Goal: Information Seeking & Learning: Find specific fact

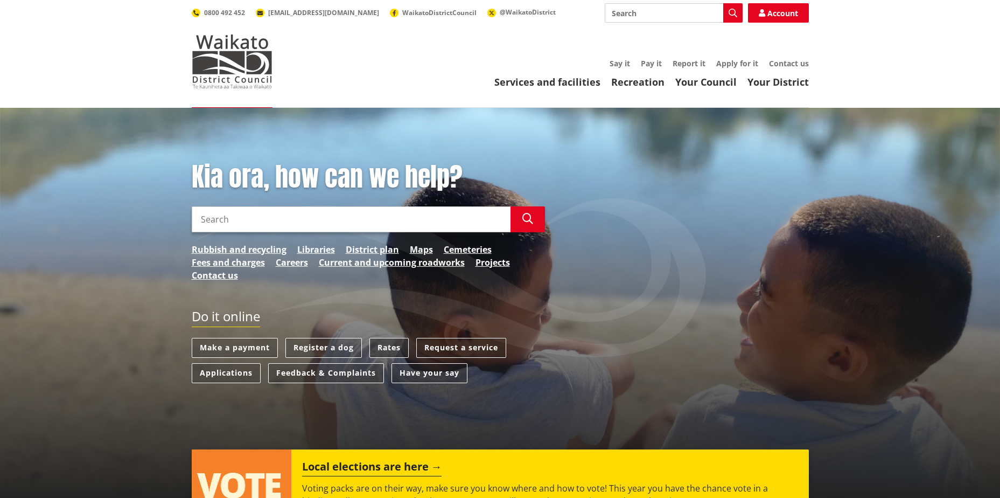
click at [393, 348] on link "Rates" at bounding box center [389, 348] width 39 height 20
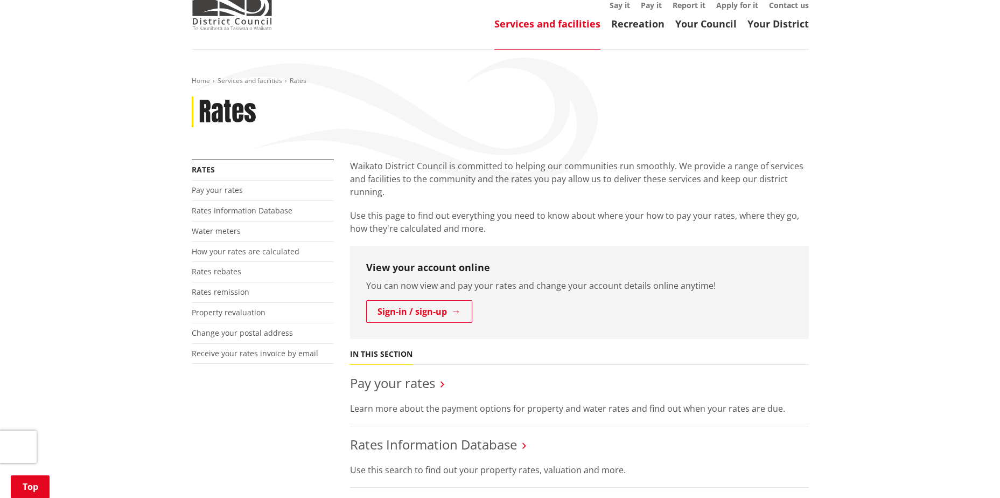
scroll to position [54, 0]
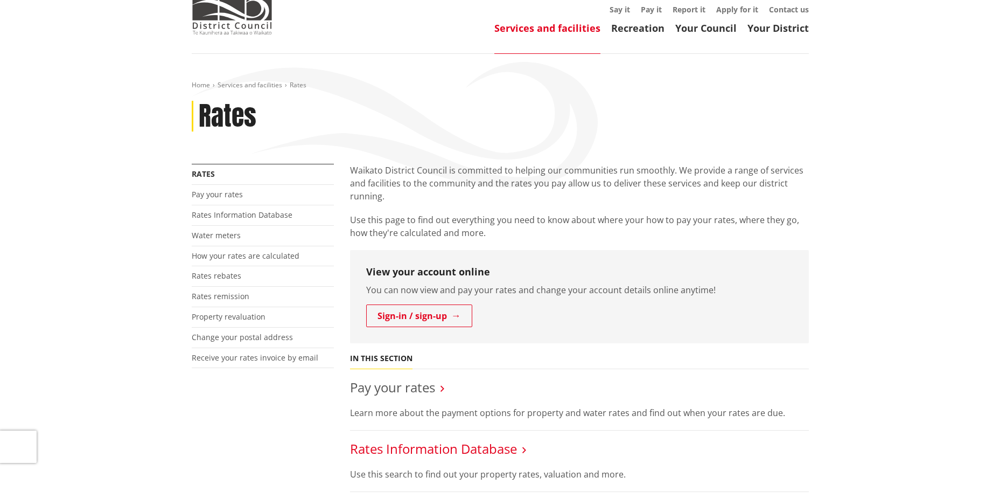
click at [426, 449] on link "Rates Information Database" at bounding box center [433, 449] width 167 height 18
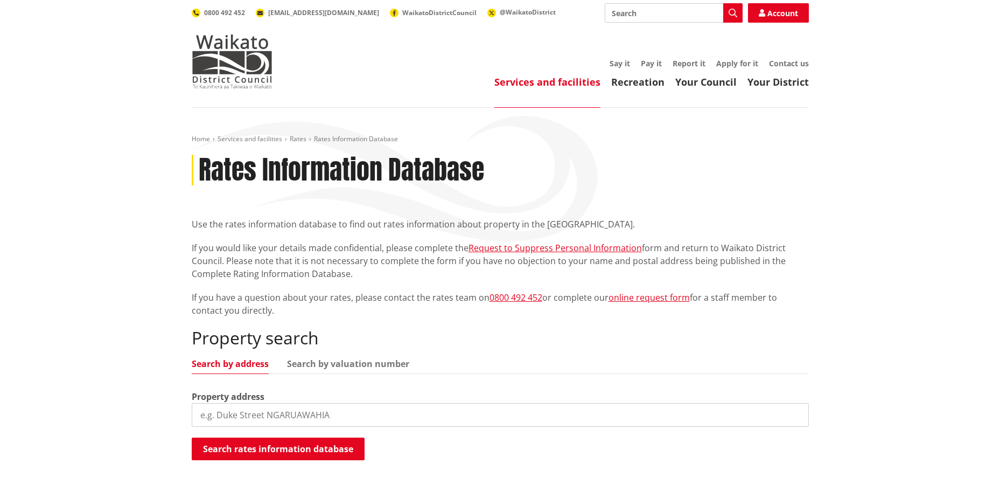
click at [290, 416] on input "search" at bounding box center [500, 415] width 617 height 24
type input "50 Storey Road"
click at [322, 449] on button "Search rates information database" at bounding box center [278, 448] width 173 height 23
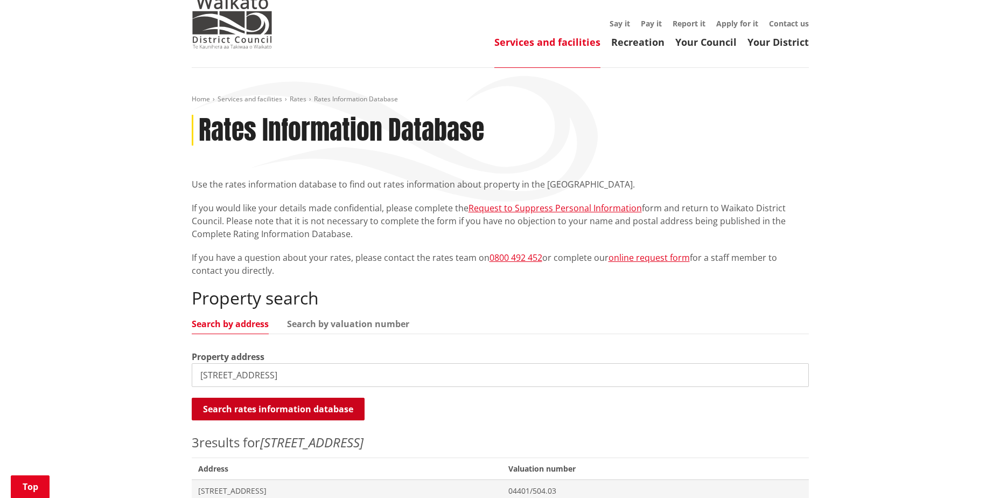
scroll to position [162, 0]
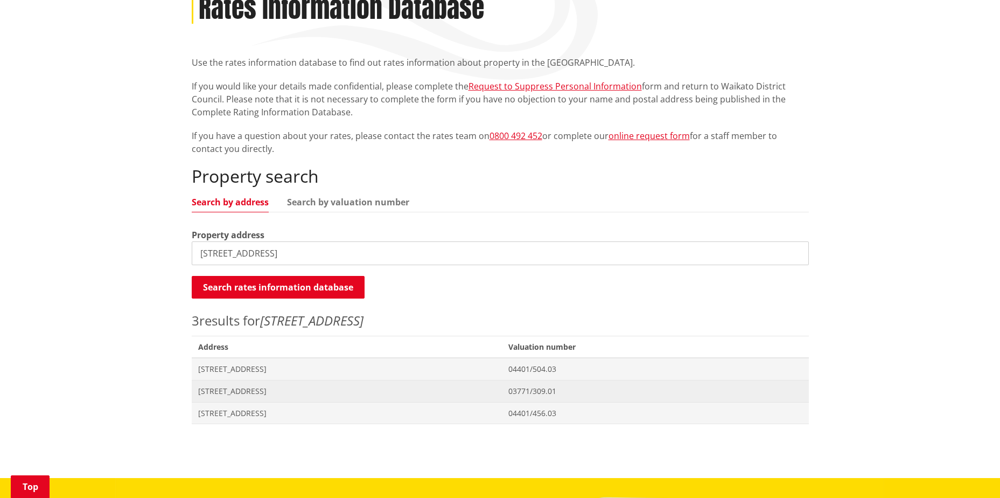
click at [243, 392] on span "50 Storey Road WAIUKU" at bounding box center [347, 391] width 298 height 11
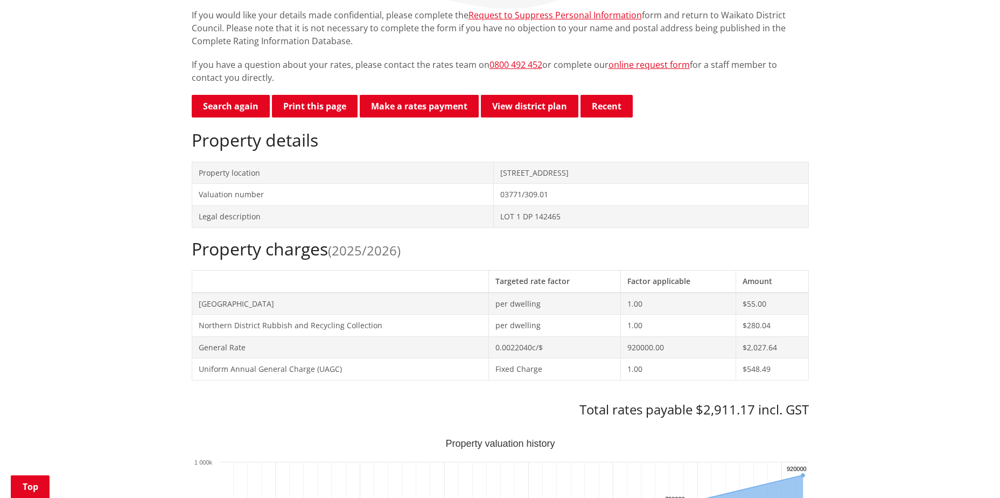
scroll to position [269, 0]
